Goal: Check status: Check status

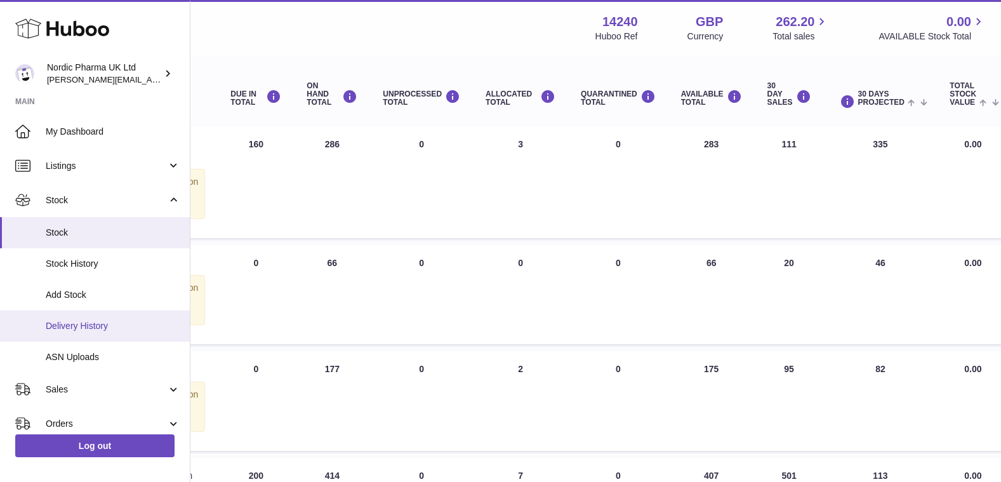
click at [77, 320] on span "Delivery History" at bounding box center [113, 326] width 135 height 12
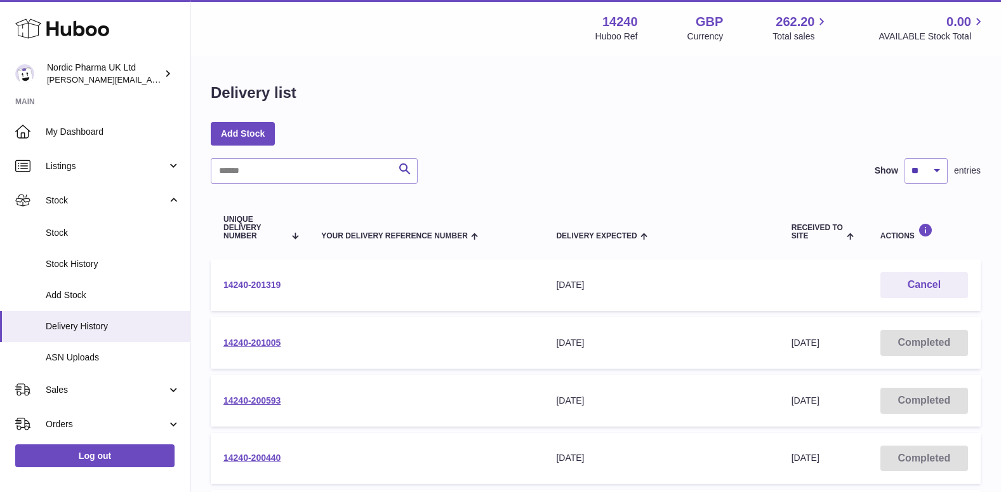
click at [254, 281] on link "14240-201319" at bounding box center [252, 284] width 57 height 10
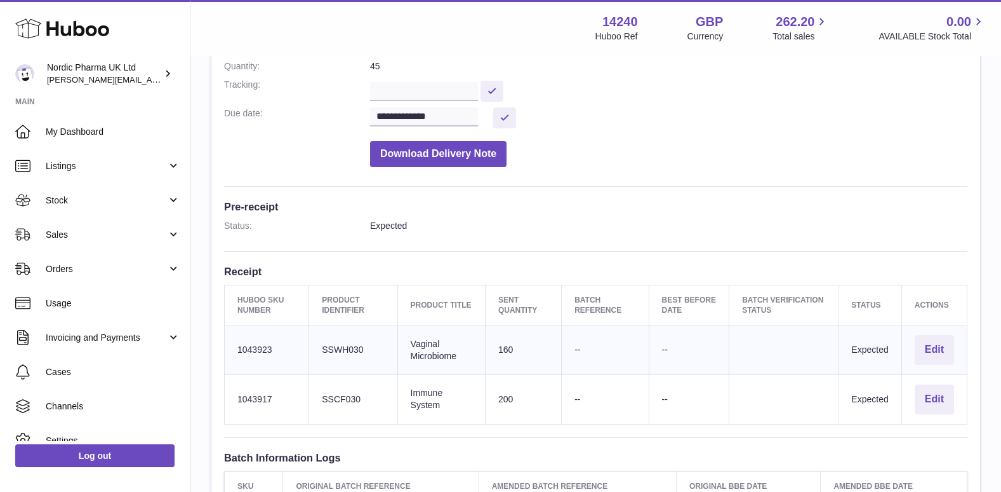
scroll to position [191, 0]
